Goal: Register for event/course

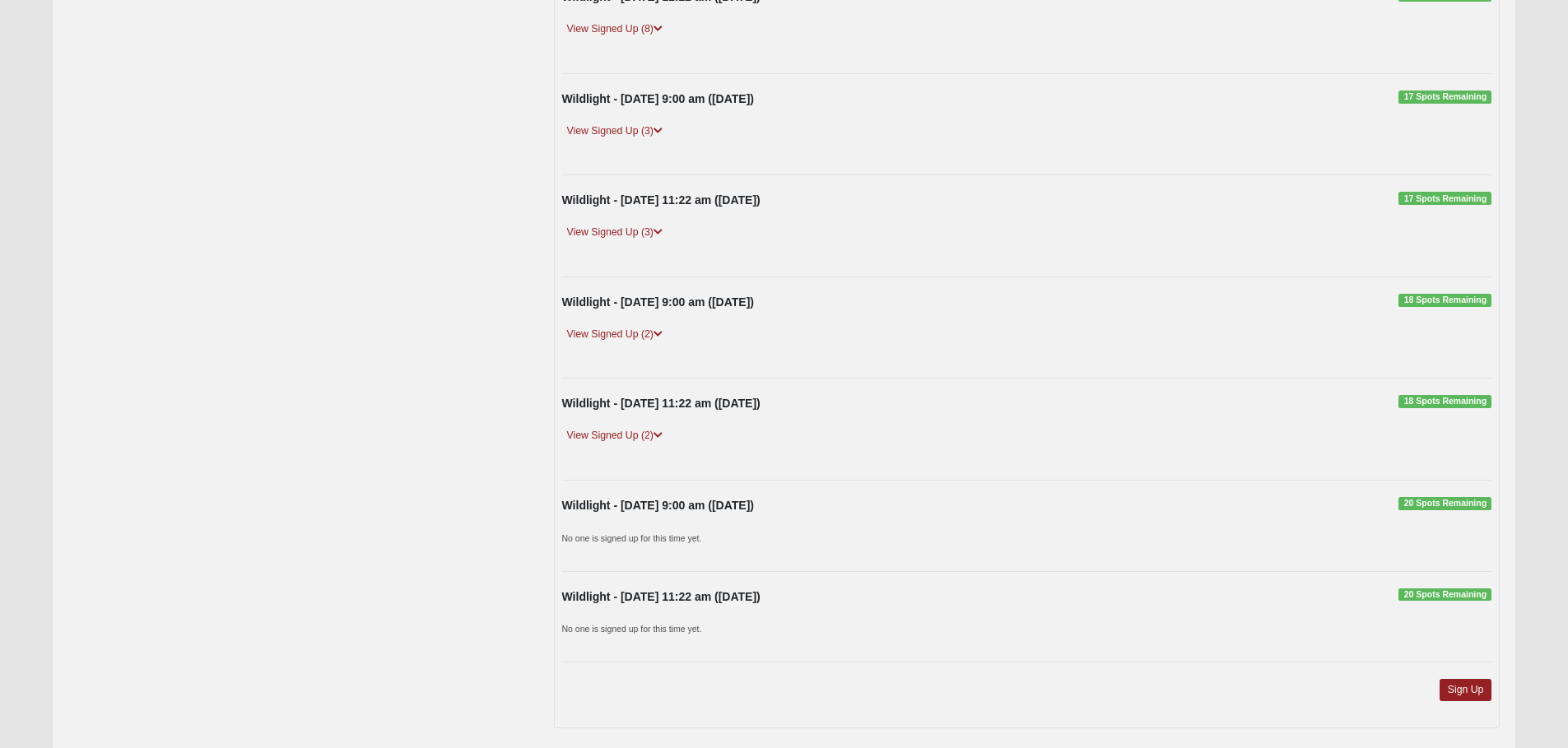
scroll to position [456, 0]
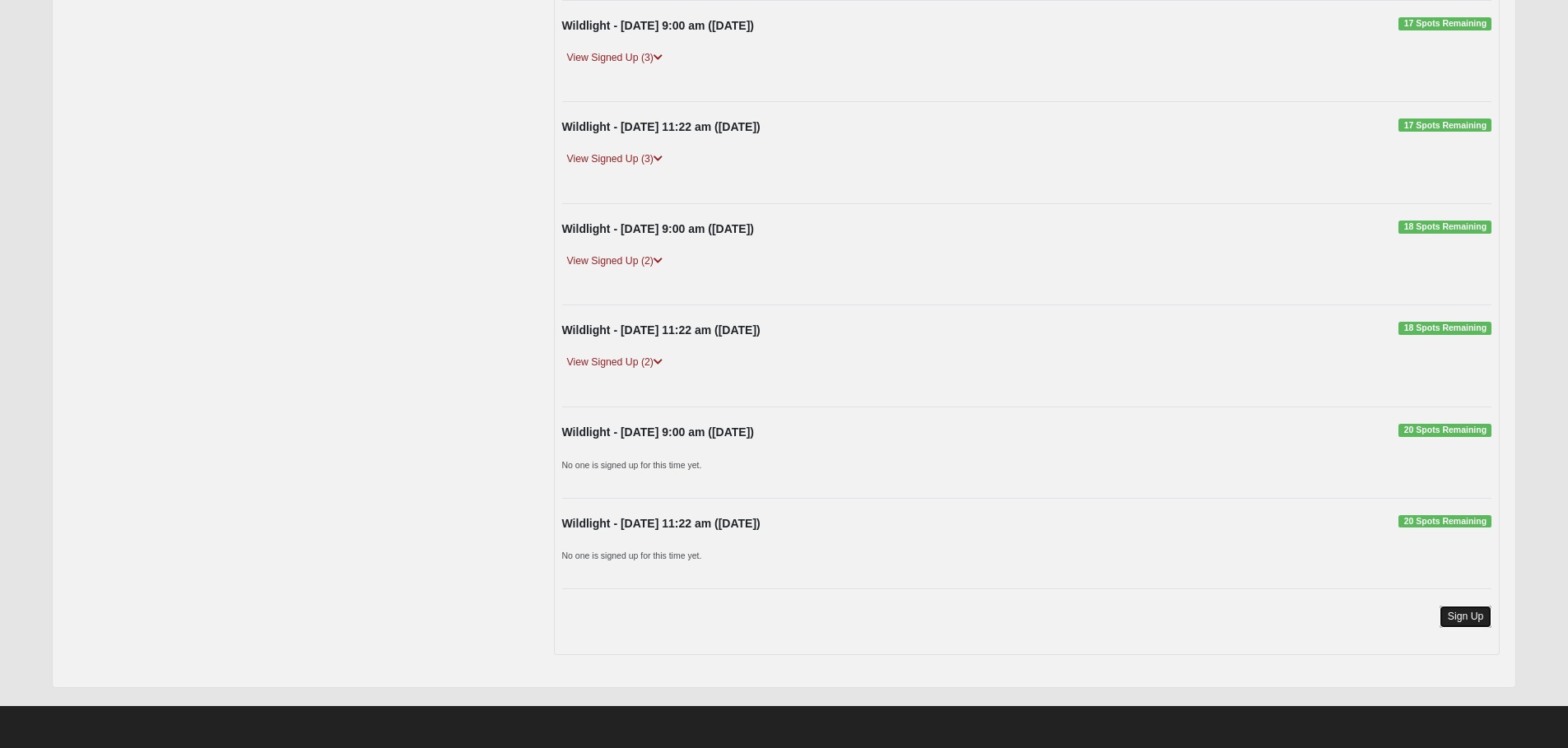
click at [1463, 617] on link "Sign Up" at bounding box center [1465, 616] width 53 height 22
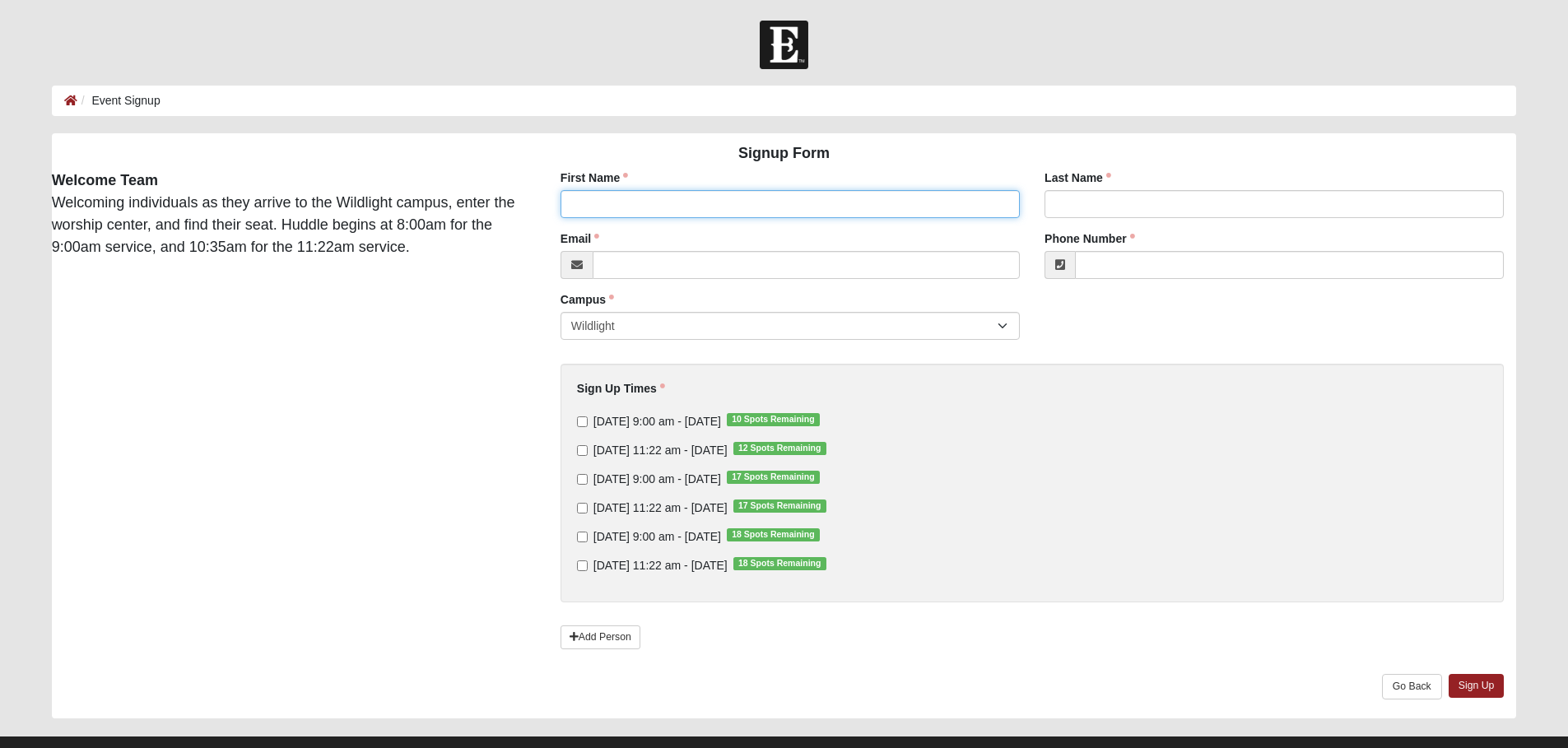
click at [590, 206] on input "First Name" at bounding box center [790, 204] width 459 height 28
type input "[PERSON_NAME]"
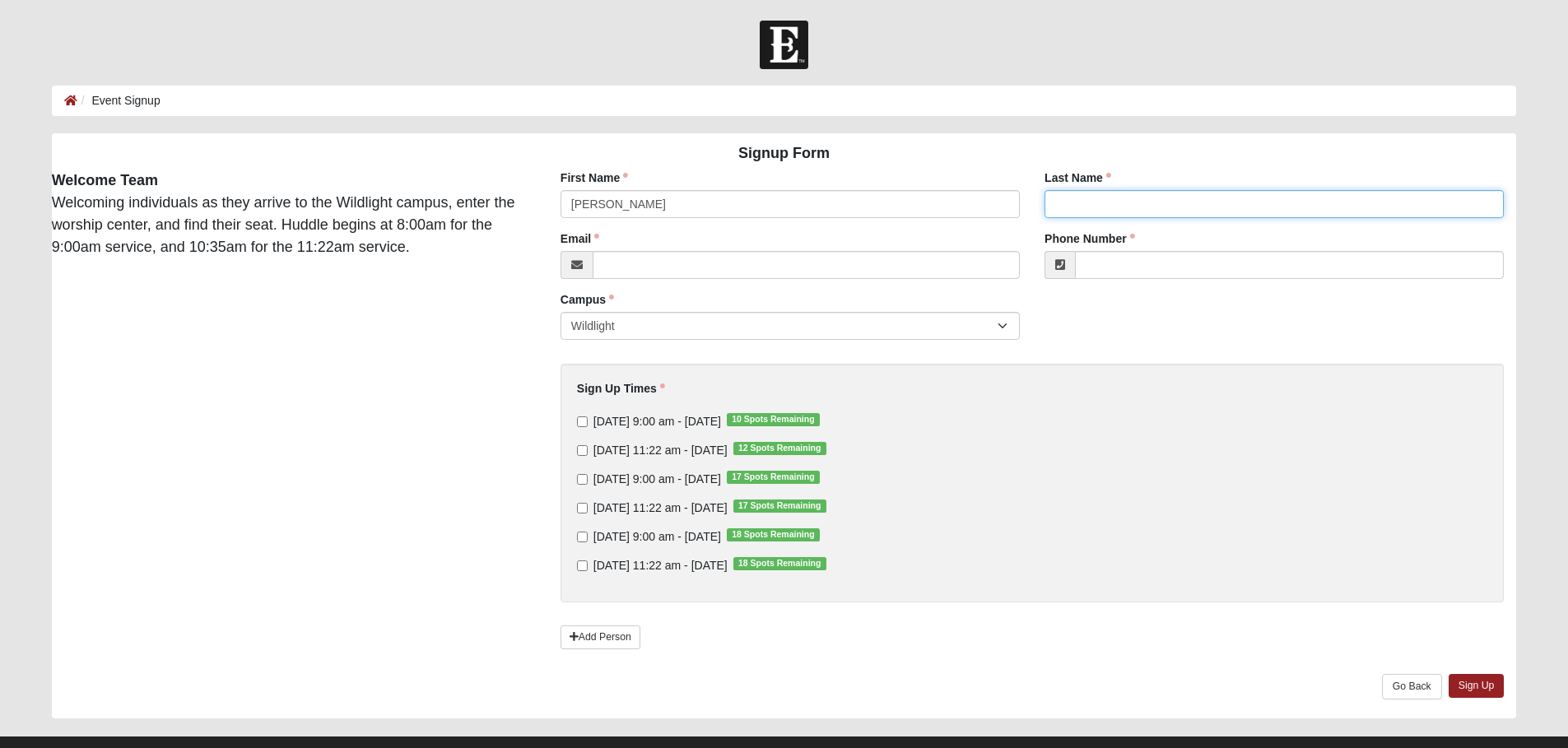
type input "[PERSON_NAME]"
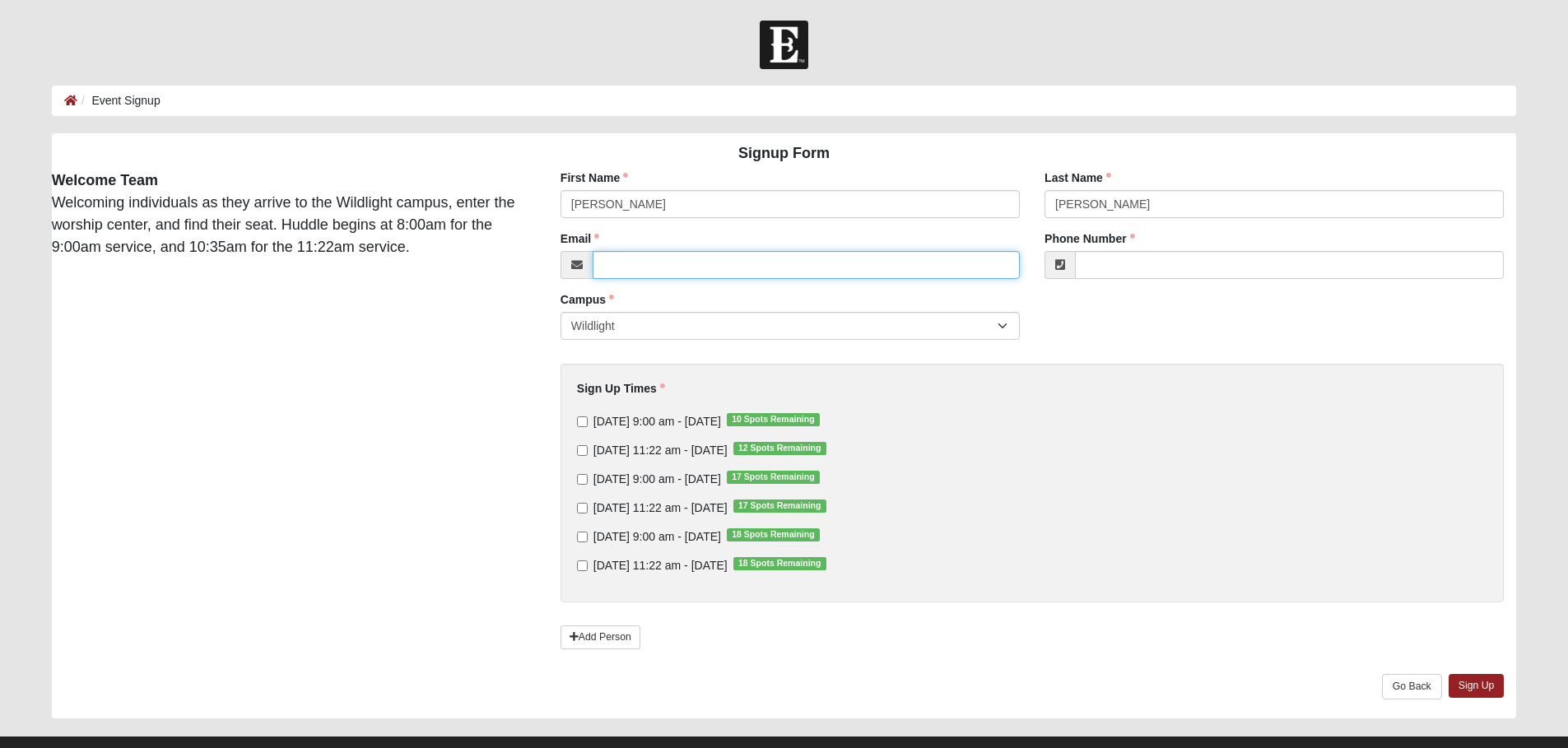
type input "[EMAIL_ADDRESS][DOMAIN_NAME]"
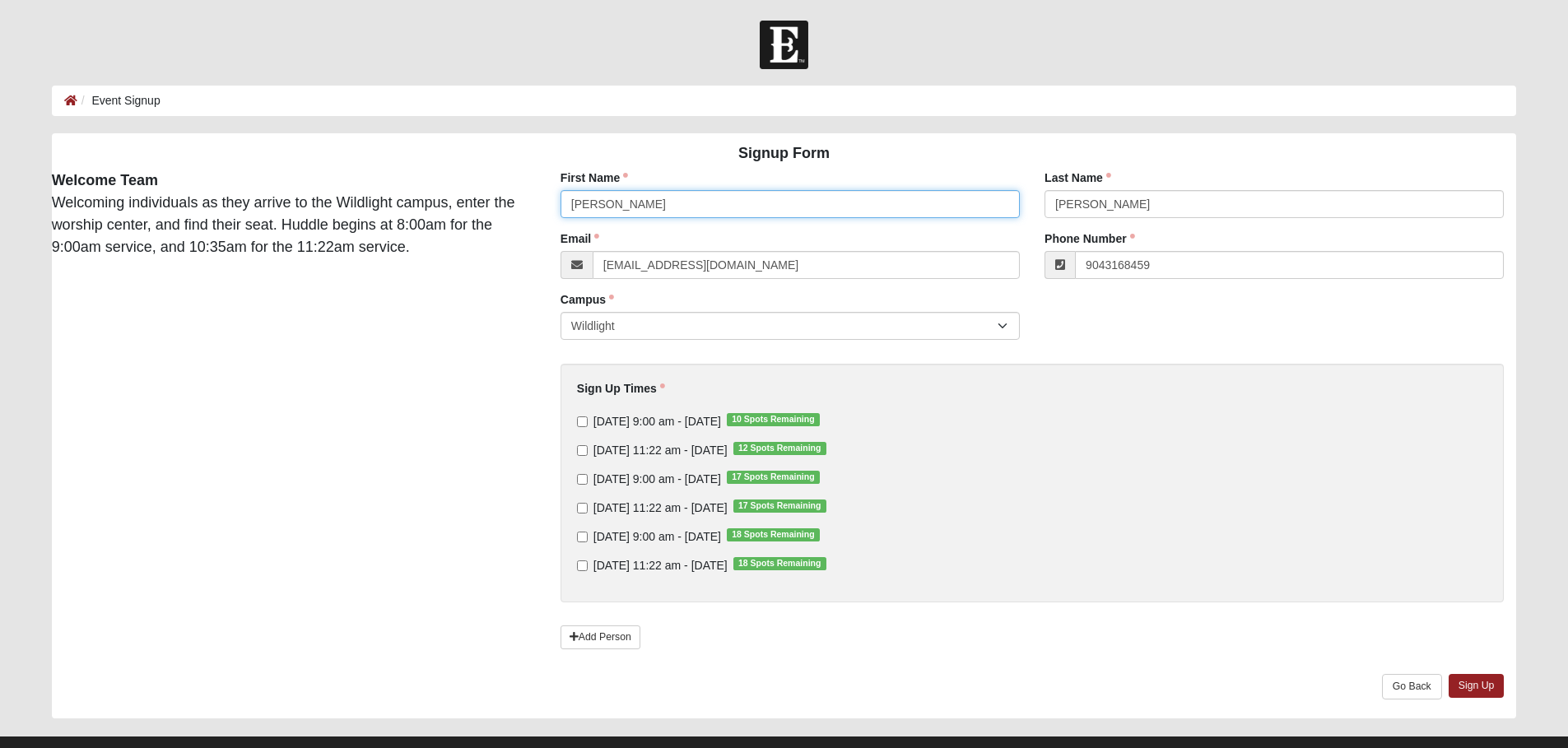
type input "[PHONE_NUMBER]"
click at [582, 420] on input "[DATE] 9:00 am - [DATE] 10 Spots Remaining" at bounding box center [582, 422] width 11 height 11
checkbox input "true"
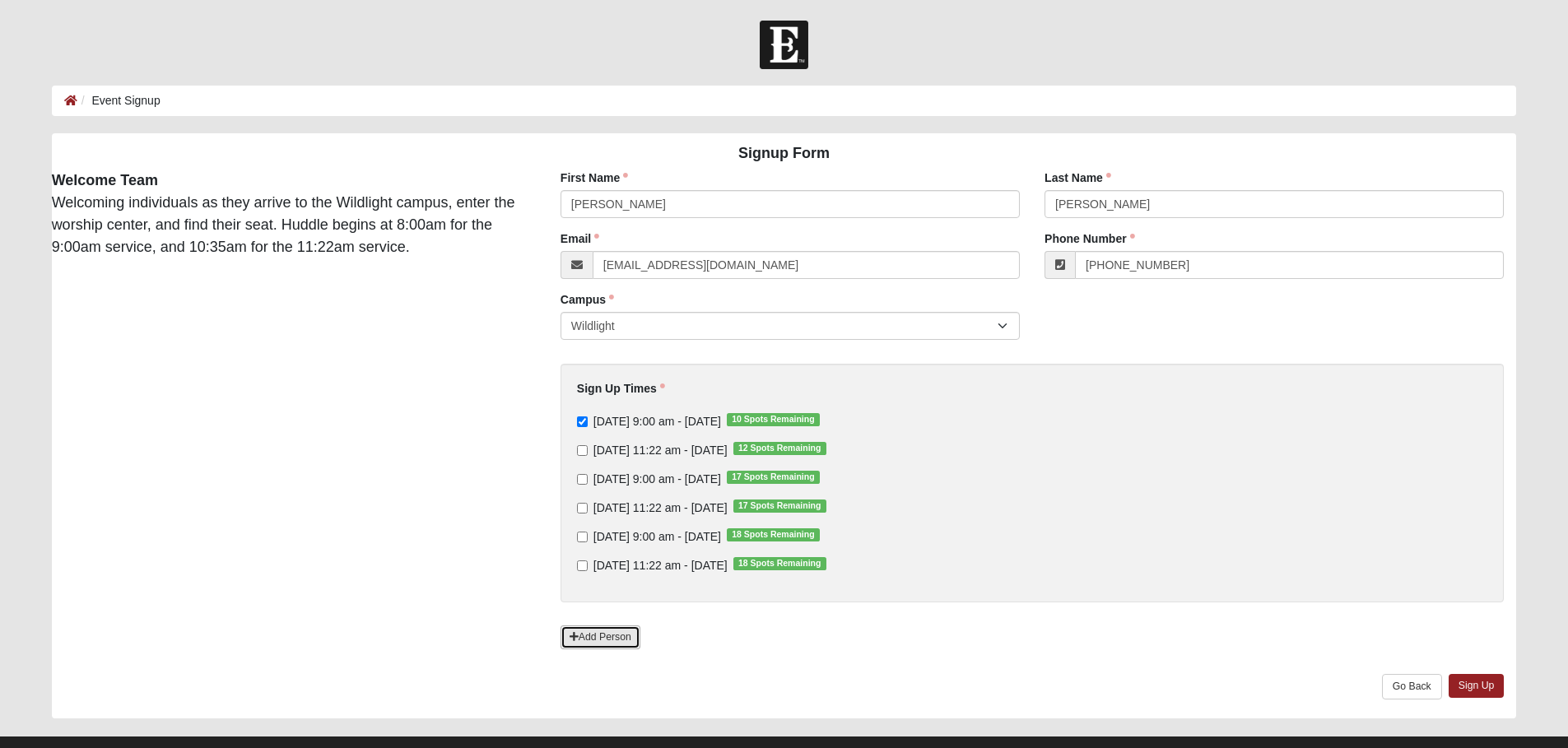
click at [614, 640] on link "Add Person" at bounding box center [600, 637] width 80 height 24
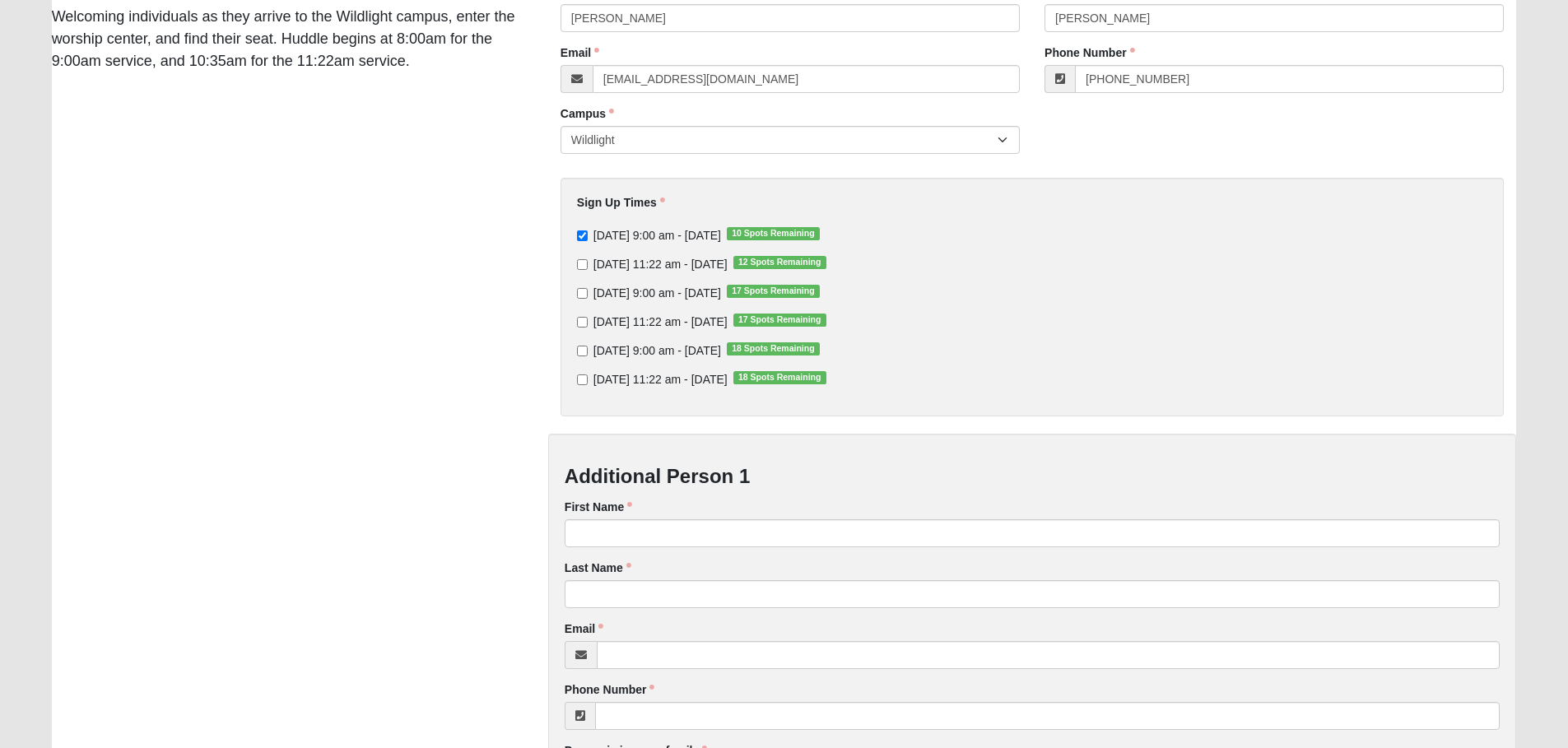
scroll to position [247, 0]
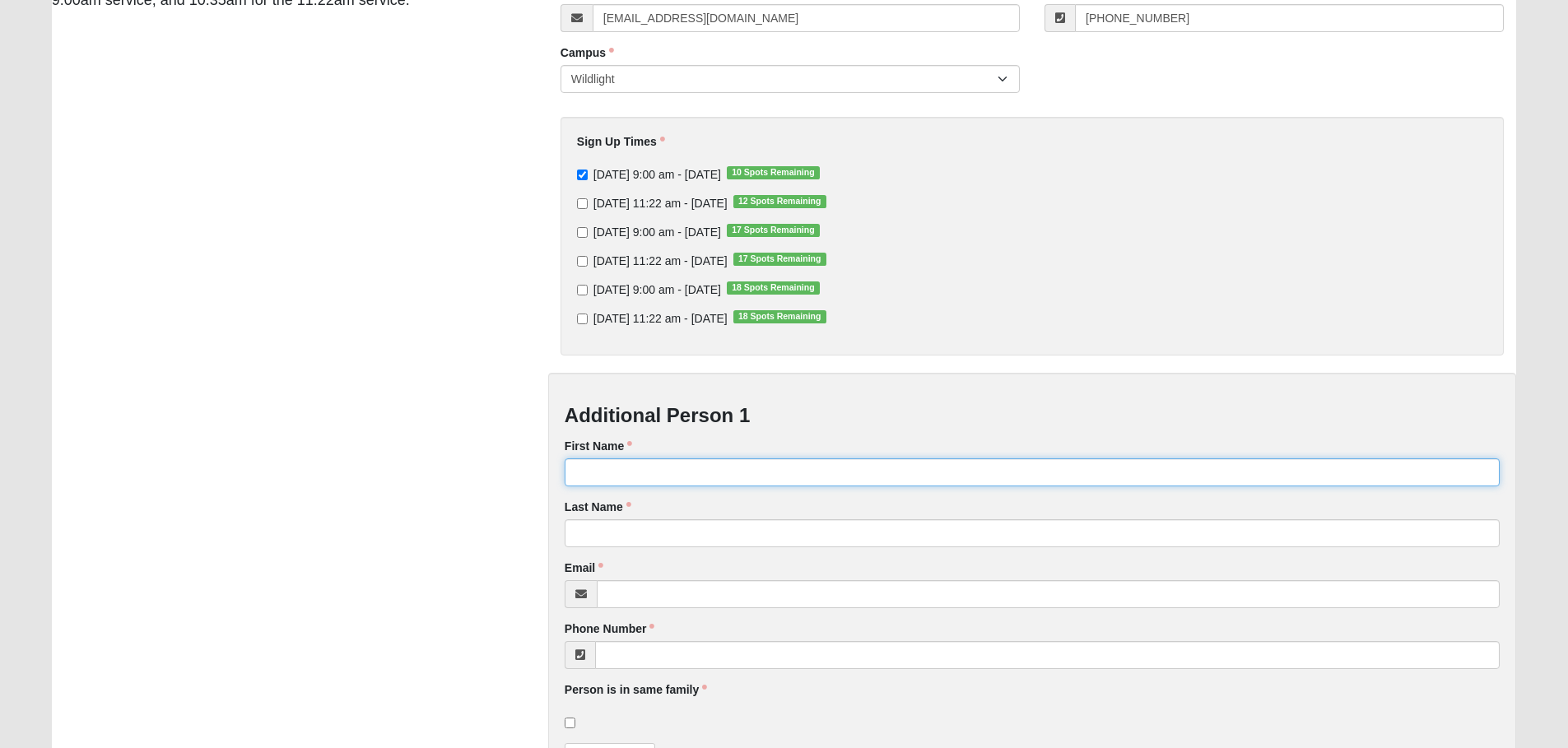
click at [603, 473] on input "First Name" at bounding box center [1032, 473] width 935 height 28
type input "[PERSON_NAME]"
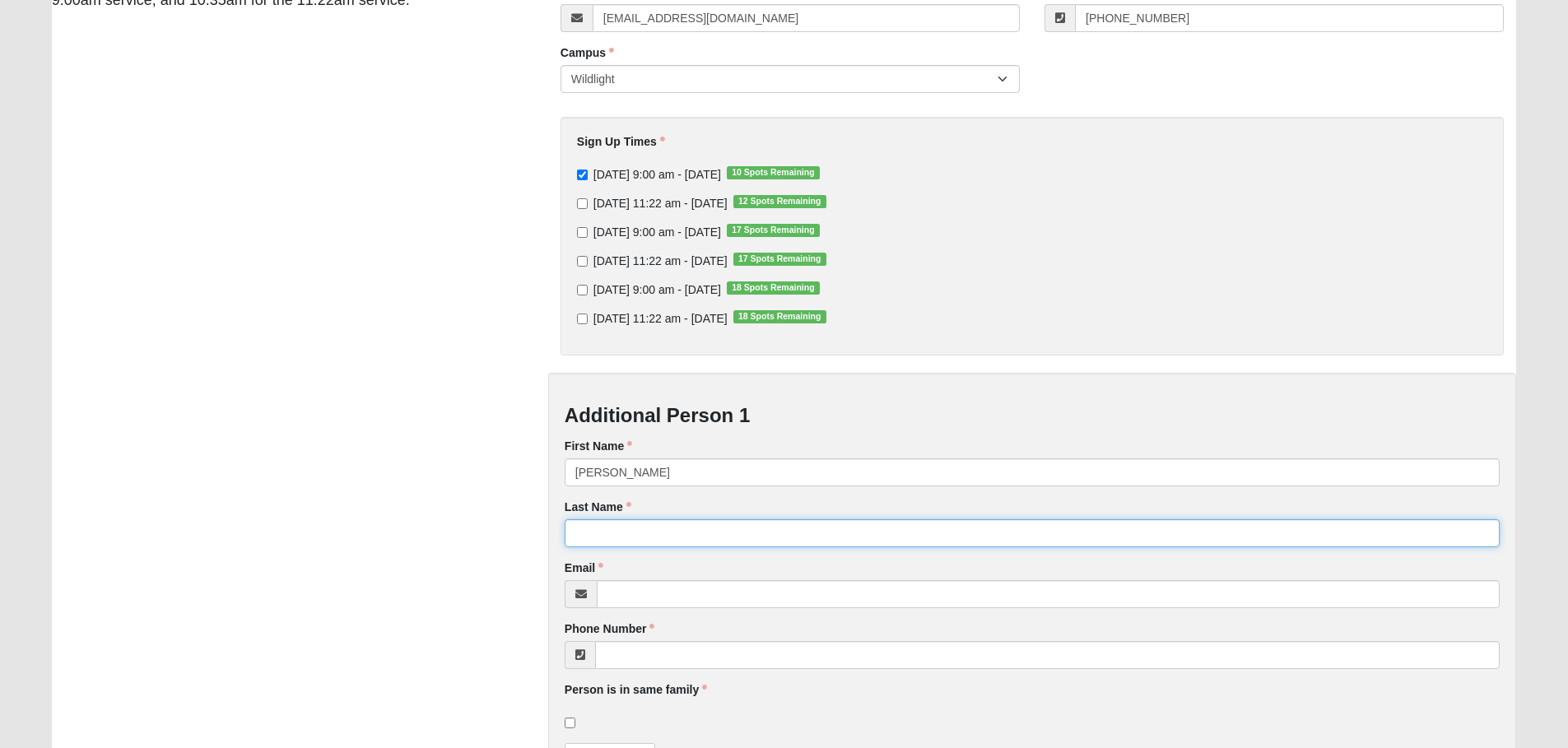
type input "[PERSON_NAME]"
type input "[EMAIL_ADDRESS][DOMAIN_NAME]"
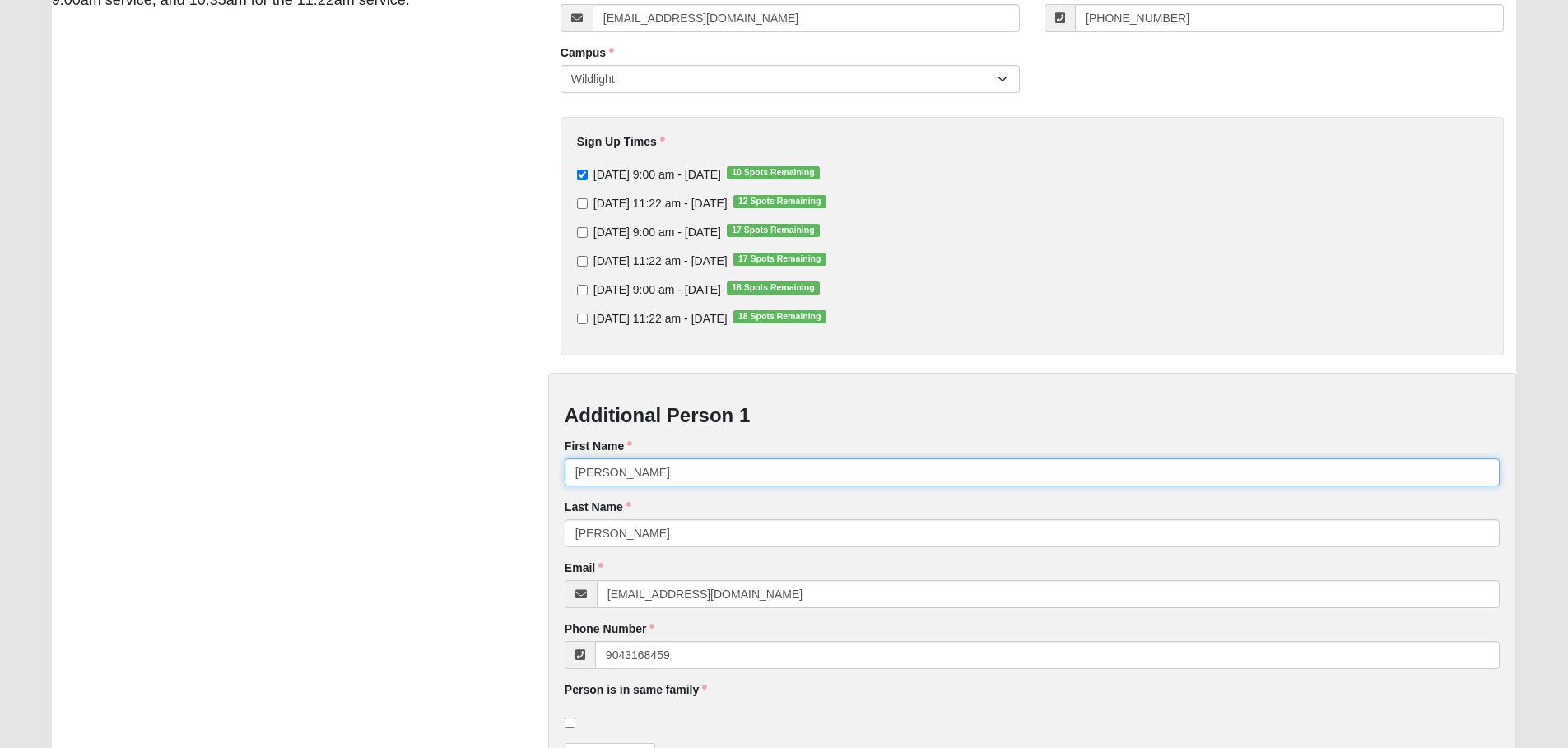
type input "[PHONE_NUMBER]"
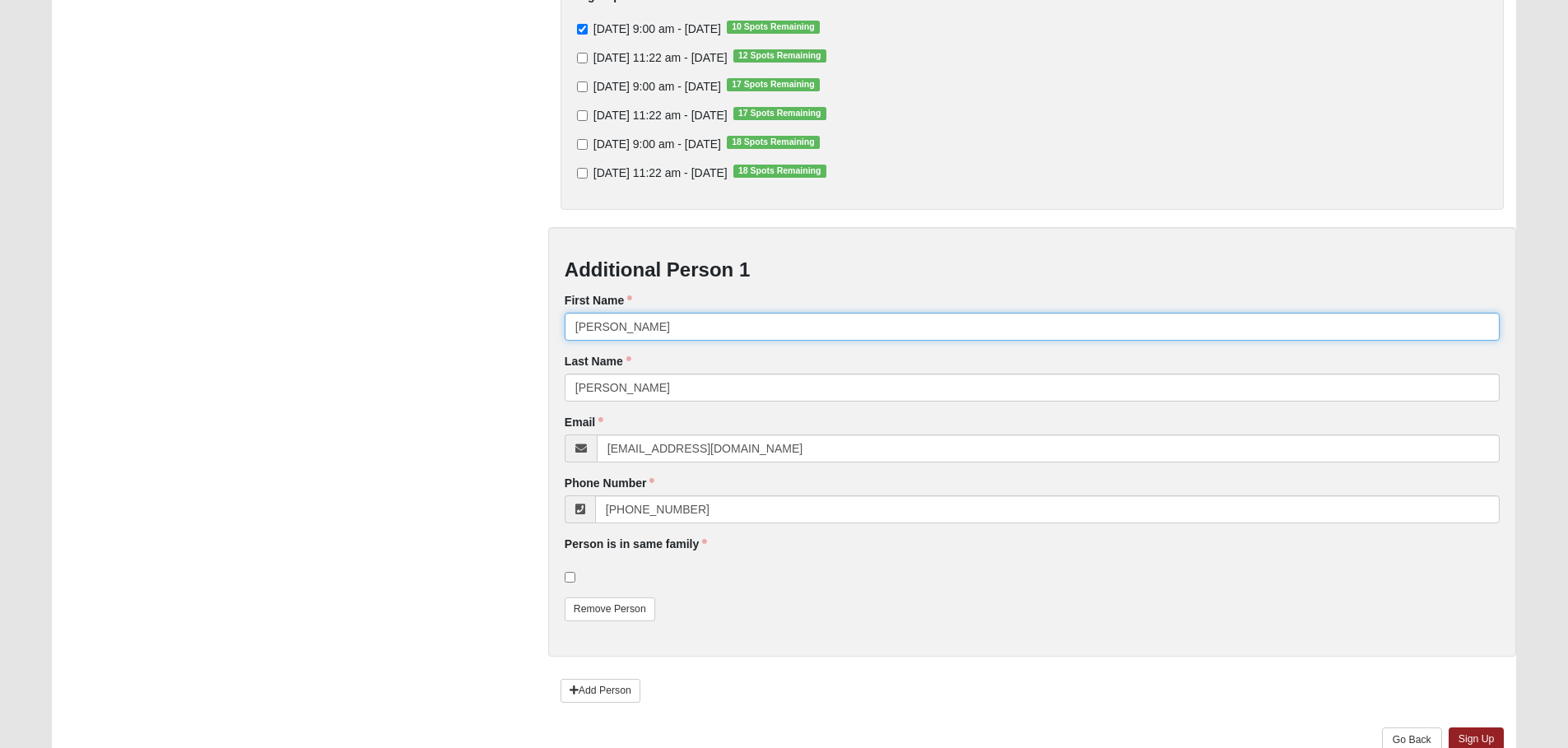
scroll to position [412, 0]
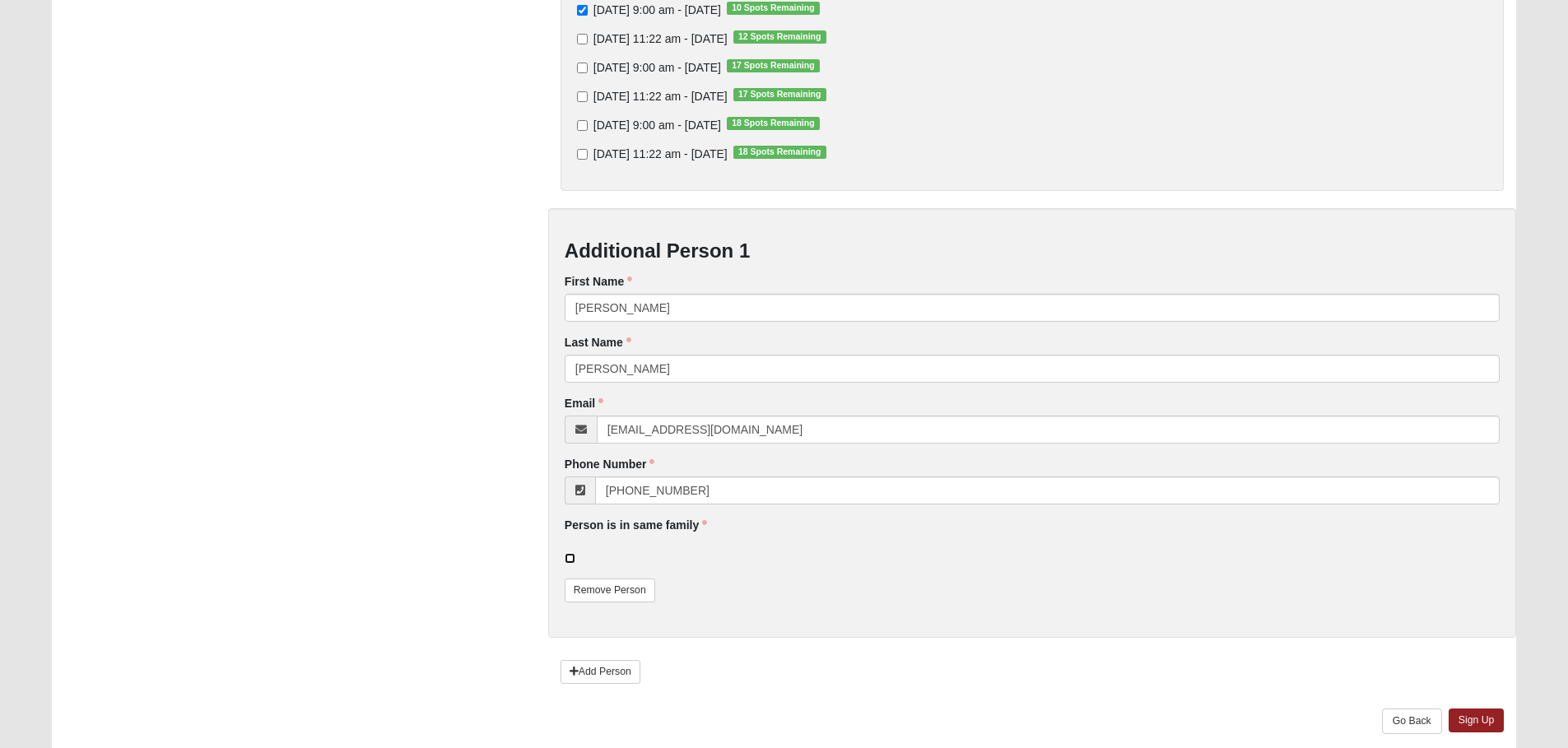
click at [574, 556] on input "checkbox" at bounding box center [570, 558] width 11 height 11
checkbox input "true"
click at [1475, 719] on link "Sign Up" at bounding box center [1476, 720] width 56 height 24
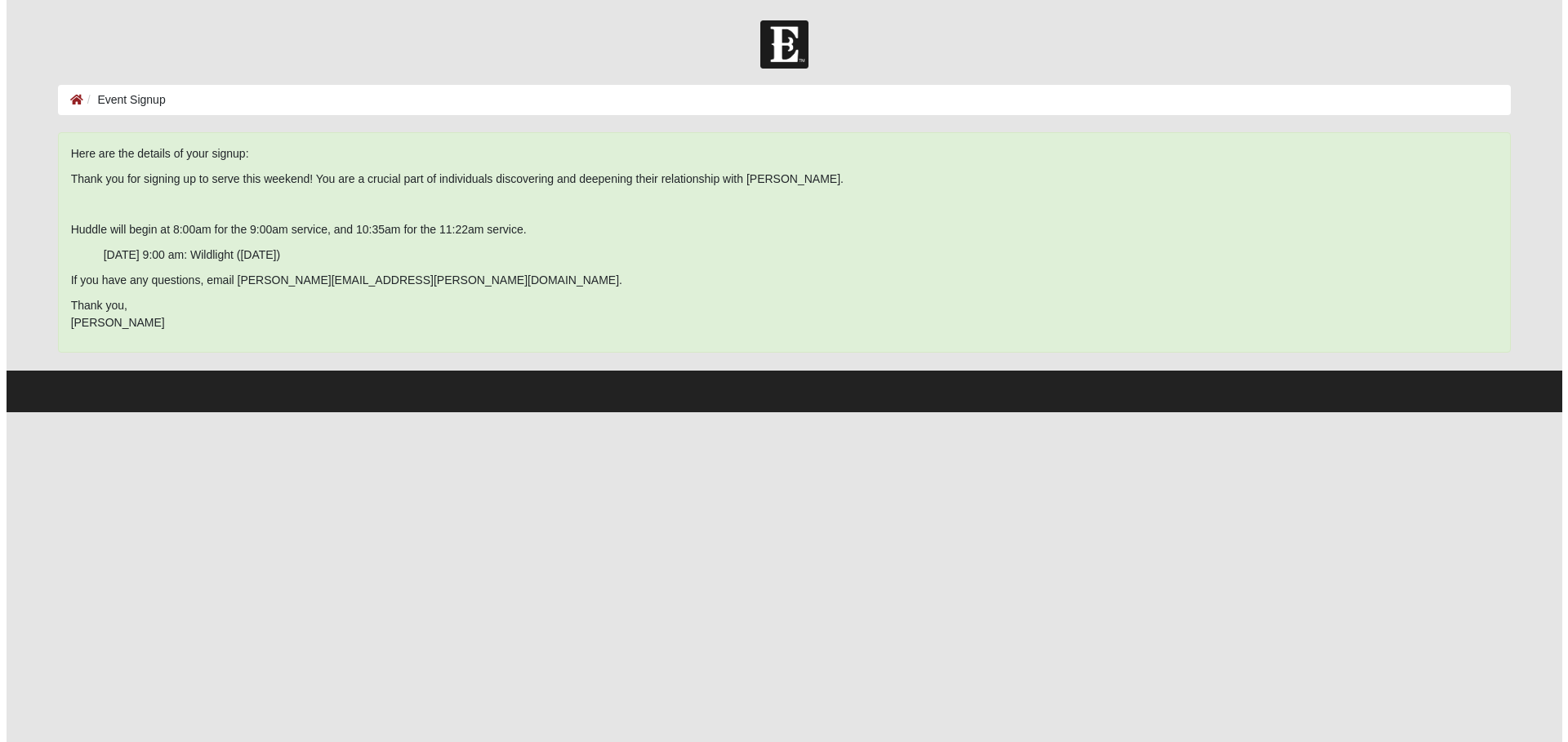
scroll to position [0, 0]
